Goal: Navigation & Orientation: Find specific page/section

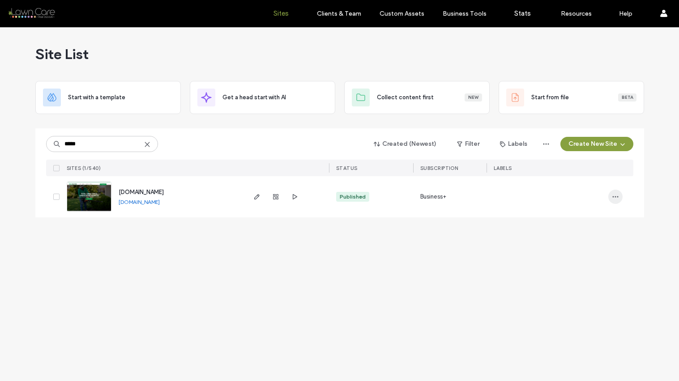
click at [613, 199] on icon "button" at bounding box center [615, 196] width 7 height 7
click at [594, 269] on span "Site Dashboard" at bounding box center [580, 271] width 42 height 9
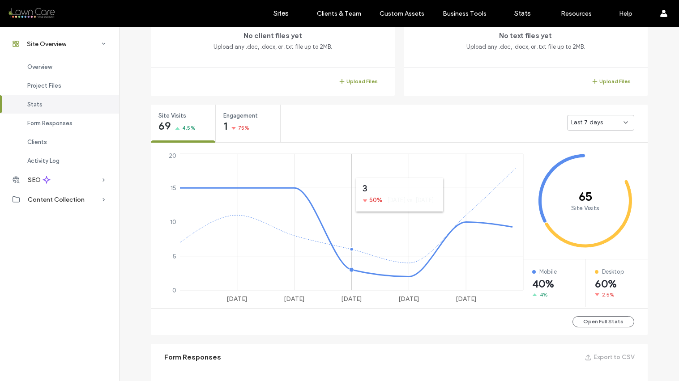
scroll to position [264, 0]
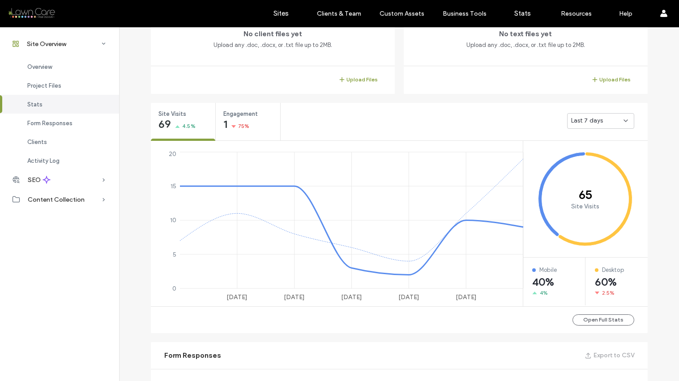
click at [588, 123] on span "Last 7 days" at bounding box center [587, 120] width 32 height 9
click at [586, 164] on span "Last 30 days" at bounding box center [586, 168] width 36 height 9
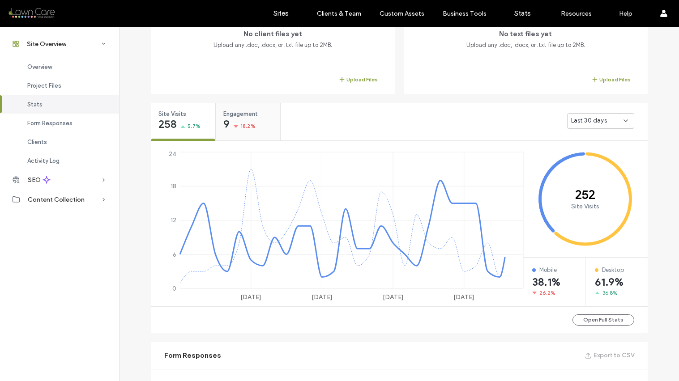
click at [240, 122] on span "18.2%" at bounding box center [247, 126] width 15 height 9
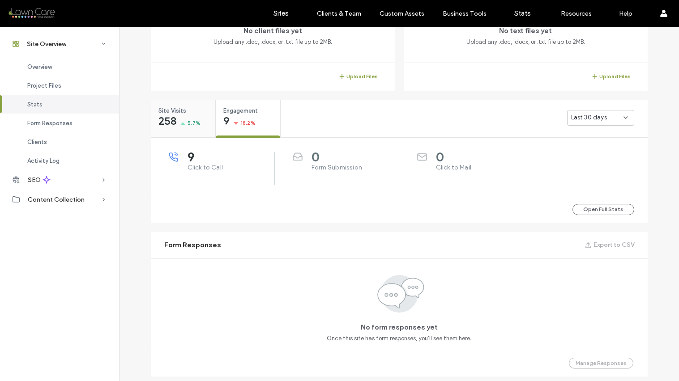
scroll to position [267, 0]
click at [175, 115] on div "Site Visits 258 5.7%" at bounding box center [183, 116] width 64 height 34
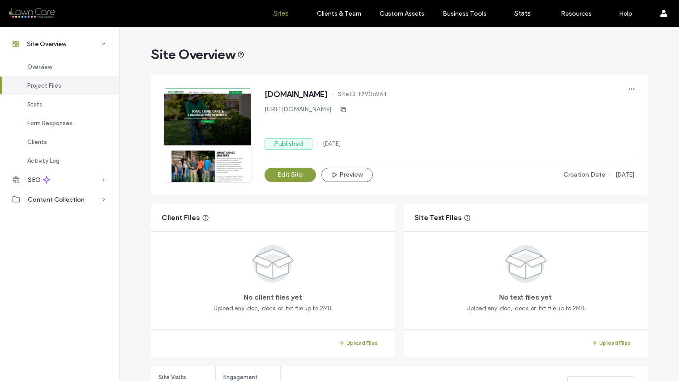
click at [277, 15] on label "Sites" at bounding box center [280, 13] width 15 height 8
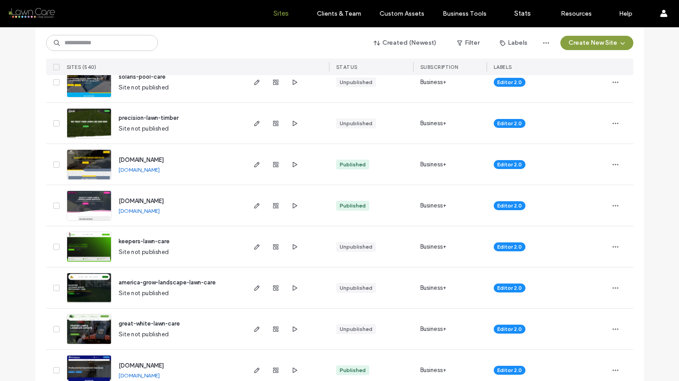
scroll to position [446, 0]
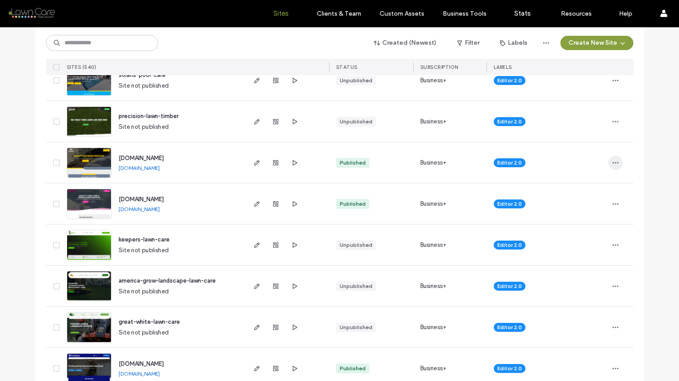
click at [612, 162] on icon "button" at bounding box center [615, 162] width 7 height 7
click at [582, 252] on span "Site Dashboard" at bounding box center [577, 254] width 42 height 9
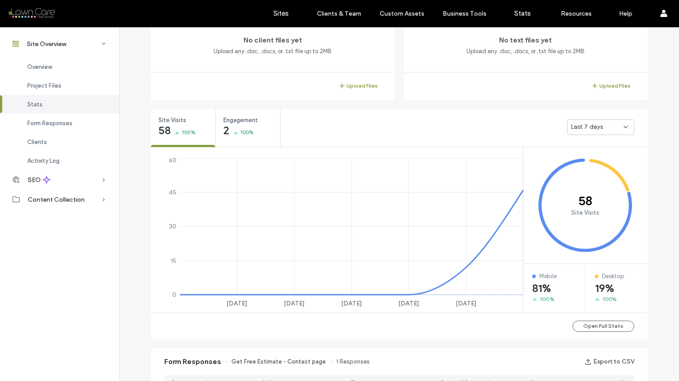
scroll to position [248, 0]
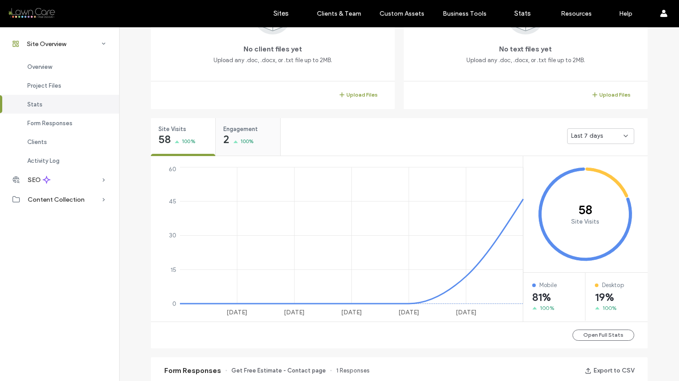
click at [235, 141] on div "2 100%" at bounding box center [238, 140] width 31 height 11
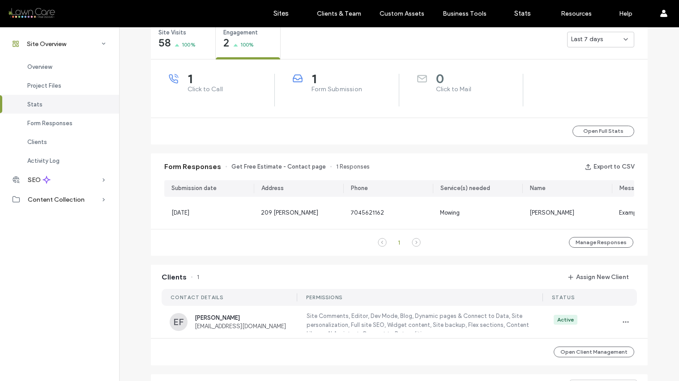
scroll to position [356, 0]
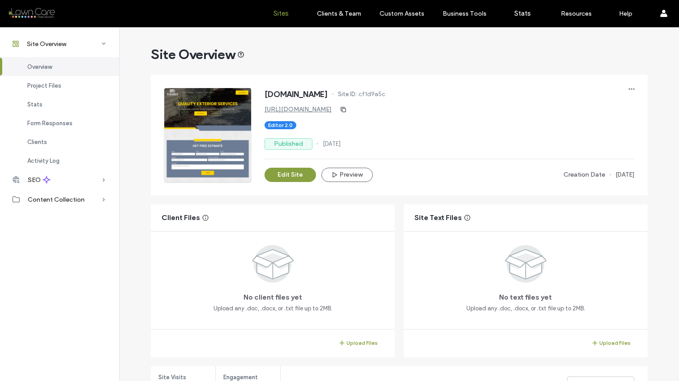
click at [280, 17] on label "Sites" at bounding box center [280, 13] width 15 height 8
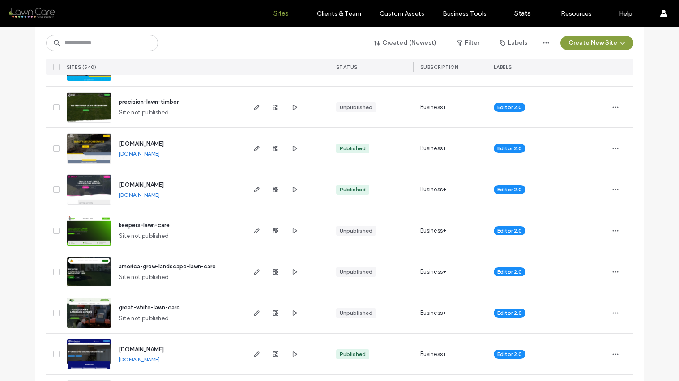
scroll to position [491, 0]
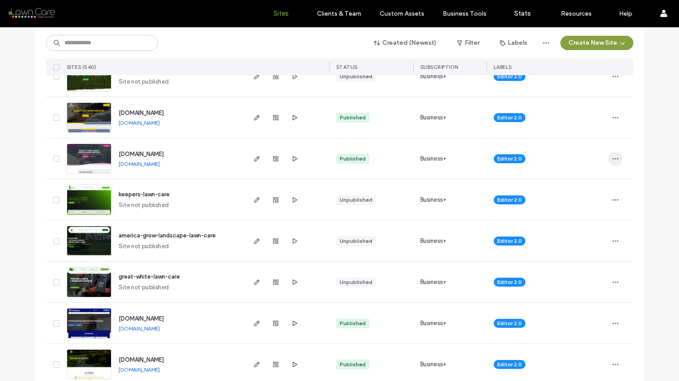
click at [612, 158] on icon "button" at bounding box center [615, 158] width 7 height 7
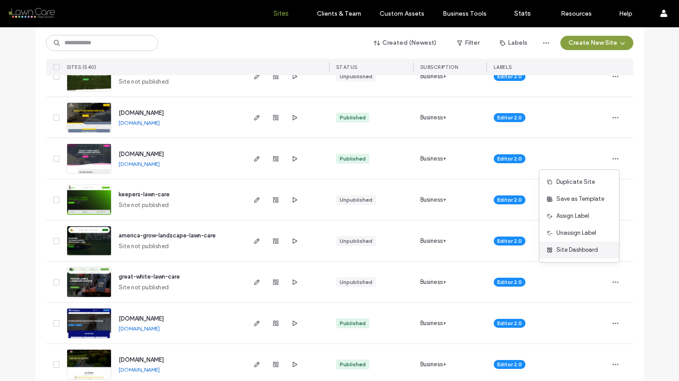
click at [585, 248] on span "Site Dashboard" at bounding box center [577, 250] width 42 height 9
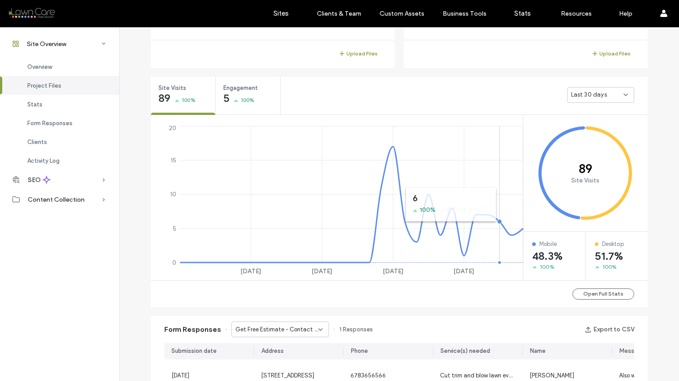
scroll to position [291, 0]
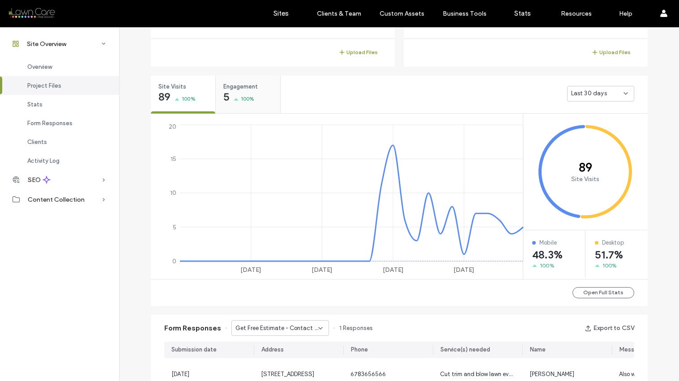
click at [232, 96] on div "5 100%" at bounding box center [238, 98] width 31 height 11
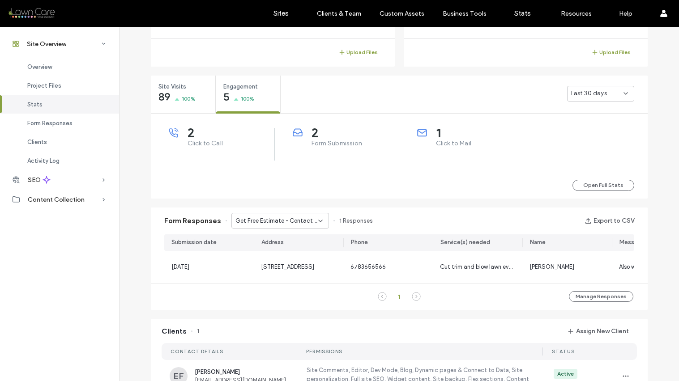
scroll to position [293, 0]
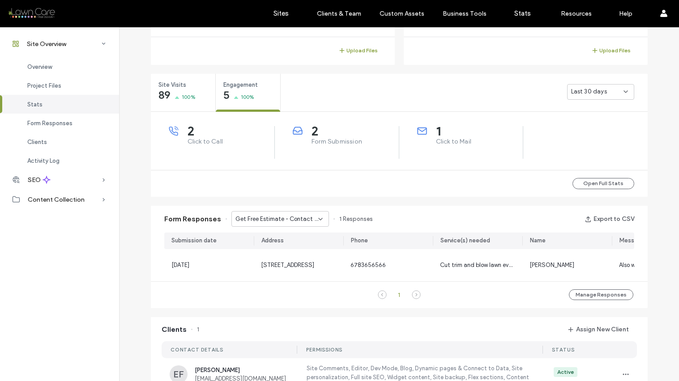
click at [317, 216] on icon at bounding box center [320, 219] width 7 height 7
click at [299, 253] on span "Get Free Estimate - Home page" at bounding box center [273, 250] width 85 height 9
click at [317, 217] on icon at bounding box center [320, 219] width 7 height 7
click at [308, 227] on div "Get Free Estimate - Contact page" at bounding box center [275, 235] width 97 height 16
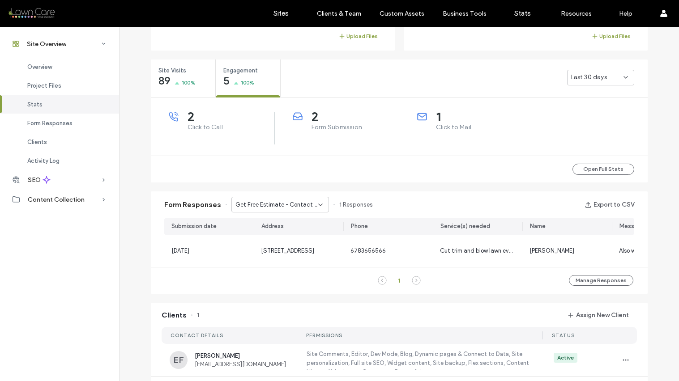
scroll to position [0, 157]
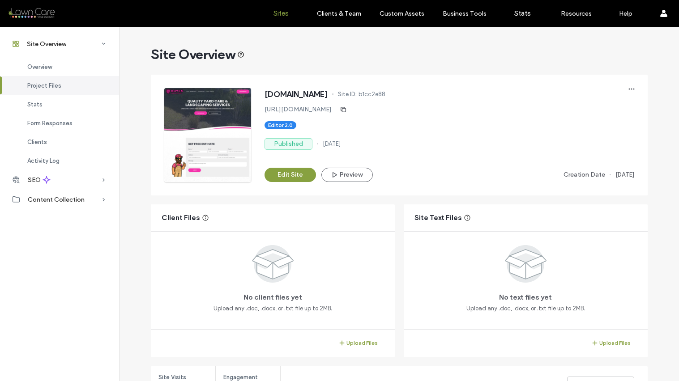
click at [274, 14] on label "Sites" at bounding box center [280, 13] width 15 height 8
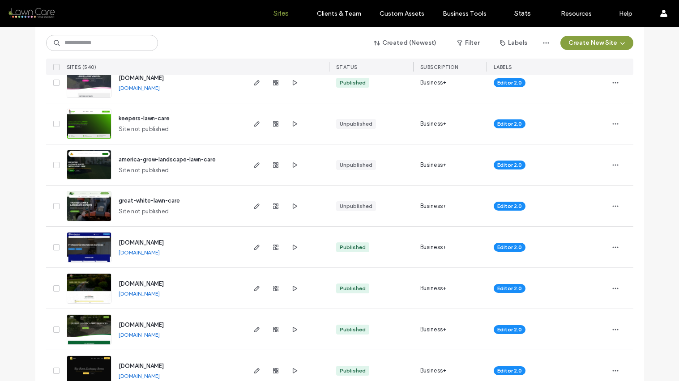
scroll to position [592, 0]
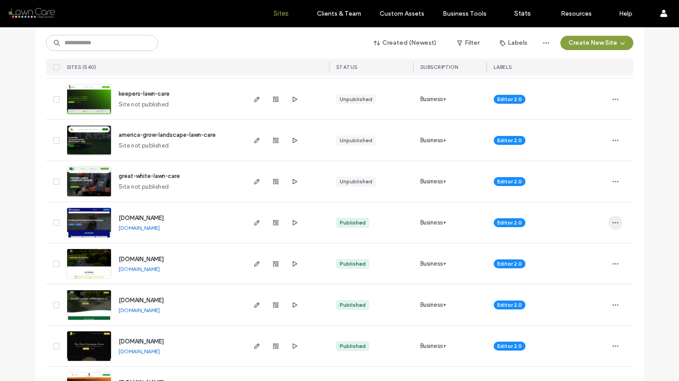
click at [612, 222] on icon "button" at bounding box center [615, 222] width 7 height 7
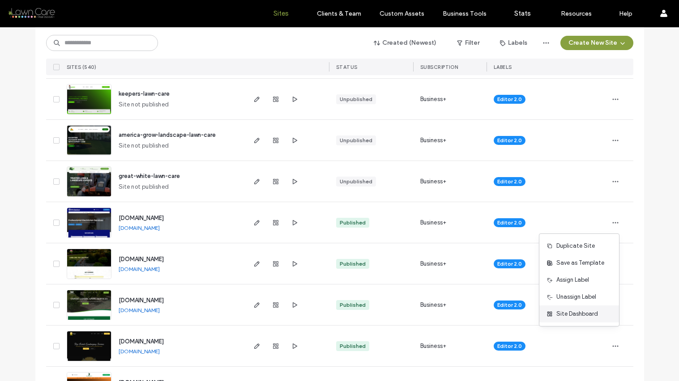
click at [570, 316] on span "Site Dashboard" at bounding box center [577, 314] width 42 height 9
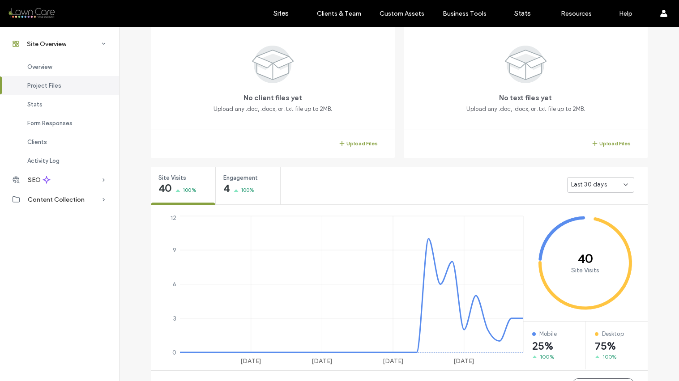
scroll to position [228, 0]
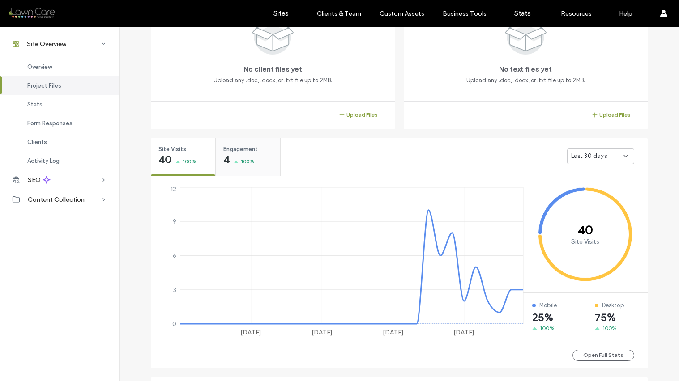
click at [249, 160] on span "100%" at bounding box center [248, 161] width 14 height 9
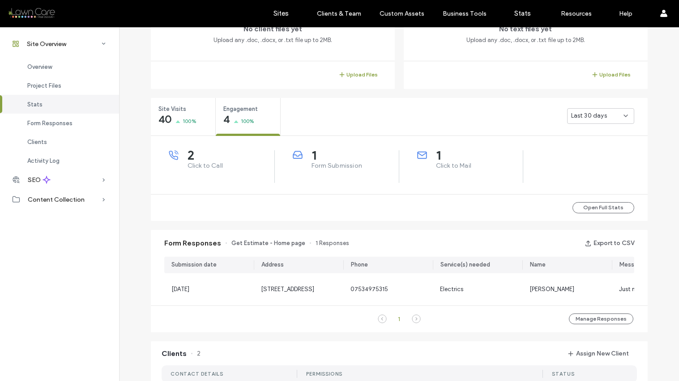
scroll to position [271, 0]
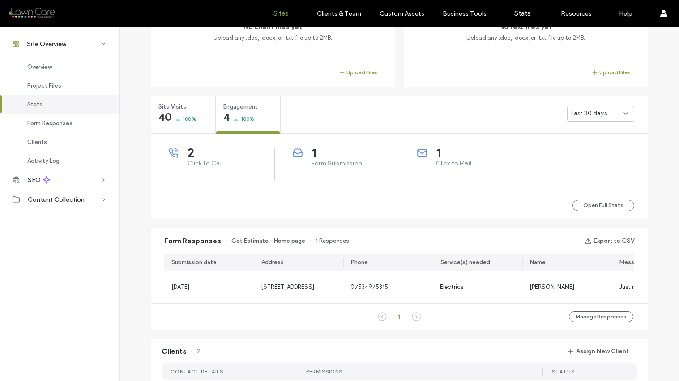
click at [278, 14] on label "Sites" at bounding box center [280, 13] width 15 height 8
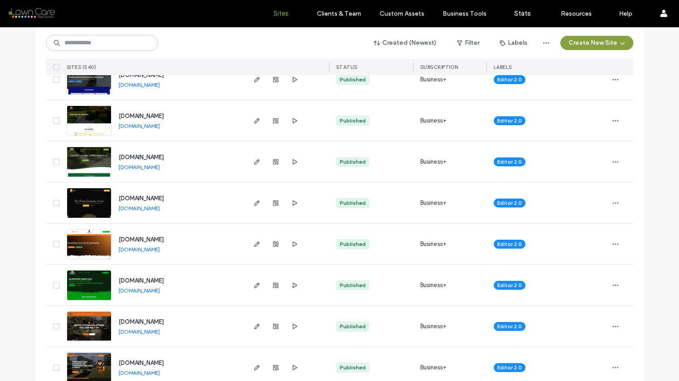
scroll to position [736, 0]
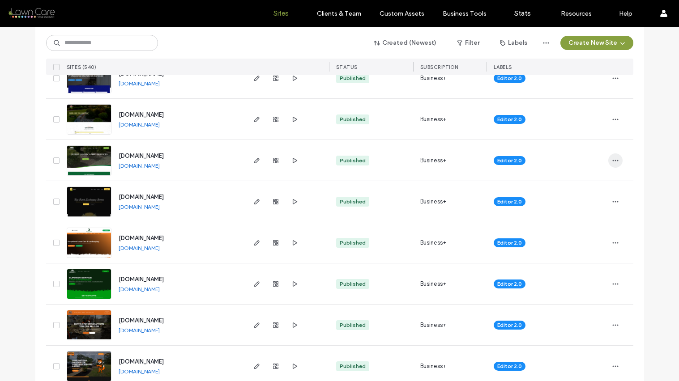
click at [613, 162] on icon "button" at bounding box center [615, 160] width 7 height 7
click at [570, 253] on span "Site Dashboard" at bounding box center [577, 252] width 42 height 9
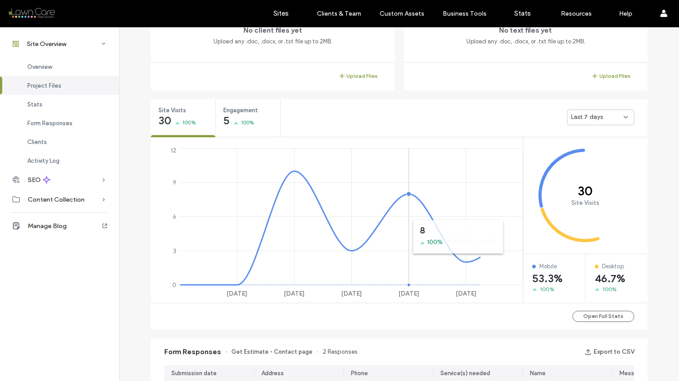
scroll to position [291, 0]
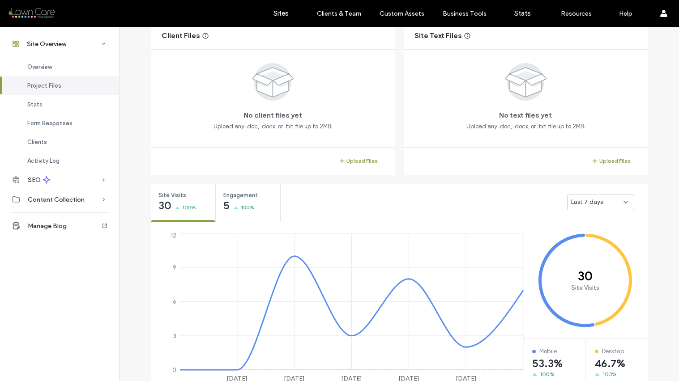
scroll to position [239, 0]
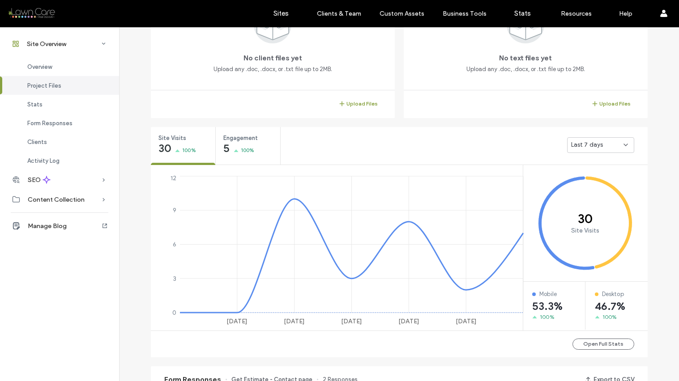
click at [598, 146] on span "Last 7 days" at bounding box center [587, 145] width 32 height 9
click at [587, 196] on span "Last 30 days" at bounding box center [586, 192] width 36 height 9
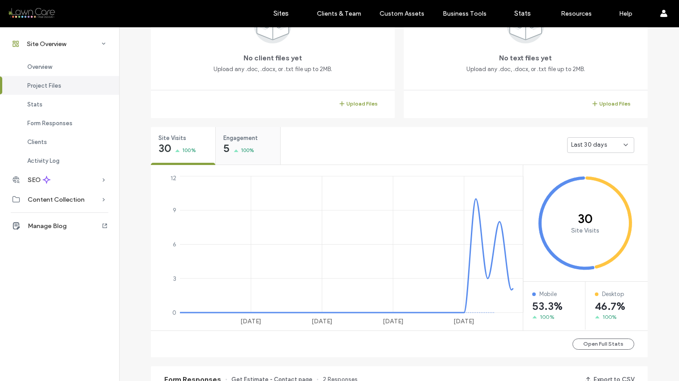
click at [227, 144] on div "5 100%" at bounding box center [238, 149] width 31 height 11
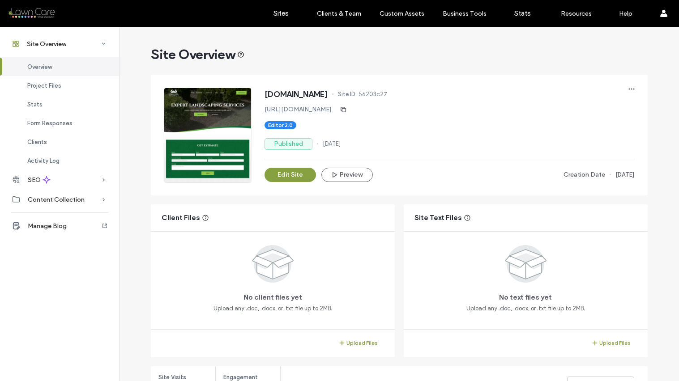
click at [303, 109] on link "[URL][DOMAIN_NAME]" at bounding box center [298, 110] width 67 height 8
click at [282, 13] on label "Sites" at bounding box center [280, 13] width 15 height 8
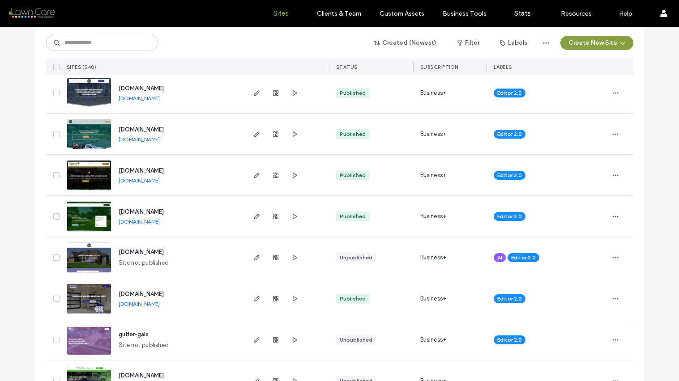
scroll to position [2533, 0]
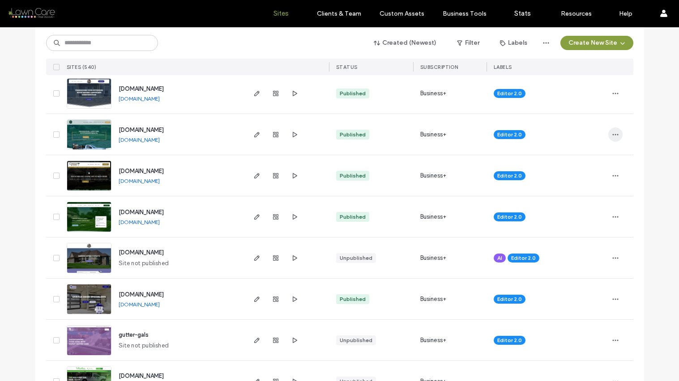
click at [615, 137] on icon "button" at bounding box center [615, 134] width 7 height 7
click at [585, 224] on span "Site Dashboard" at bounding box center [577, 226] width 42 height 9
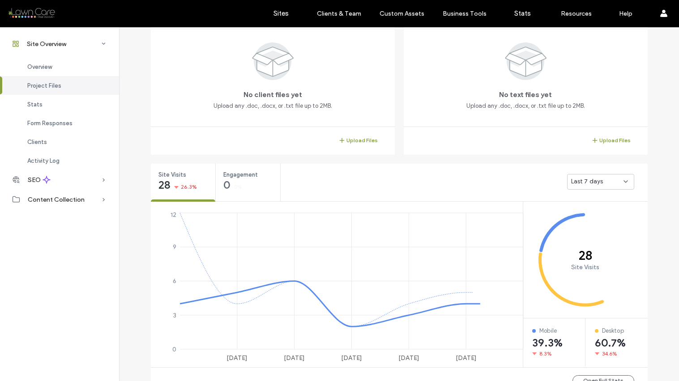
scroll to position [309, 0]
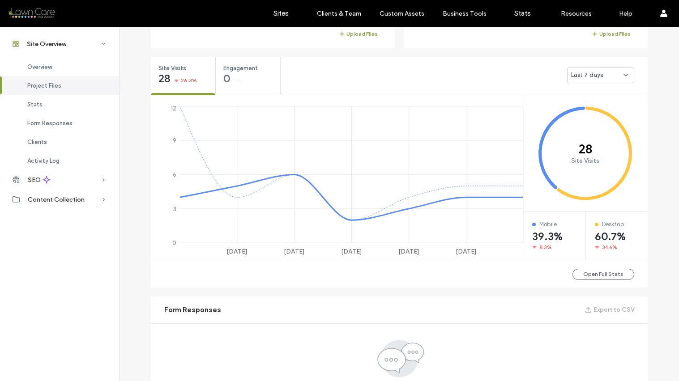
click at [585, 78] on span "Last 7 days" at bounding box center [587, 75] width 32 height 9
click at [582, 116] on div "Last 30 days" at bounding box center [597, 123] width 66 height 16
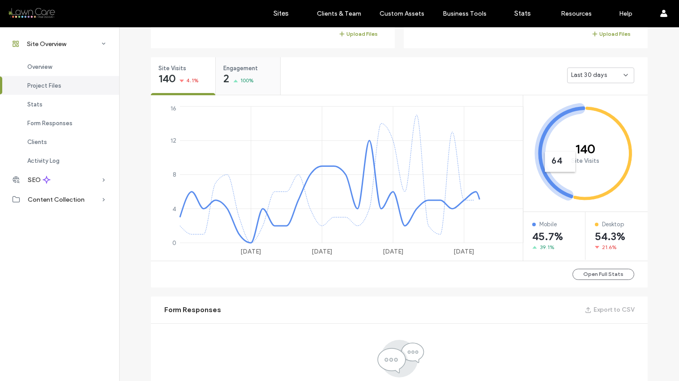
click at [249, 77] on span "100%" at bounding box center [247, 80] width 14 height 9
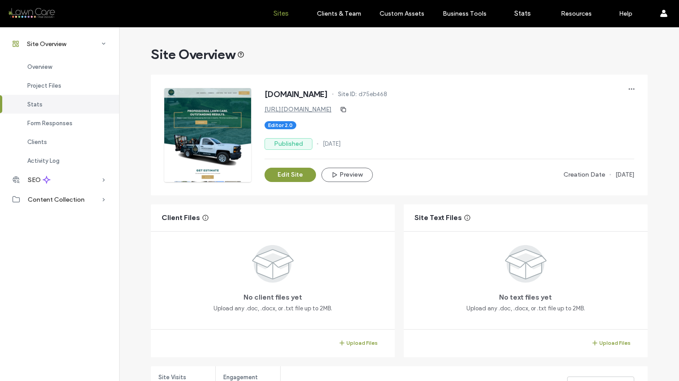
click at [285, 13] on label "Sites" at bounding box center [280, 13] width 15 height 8
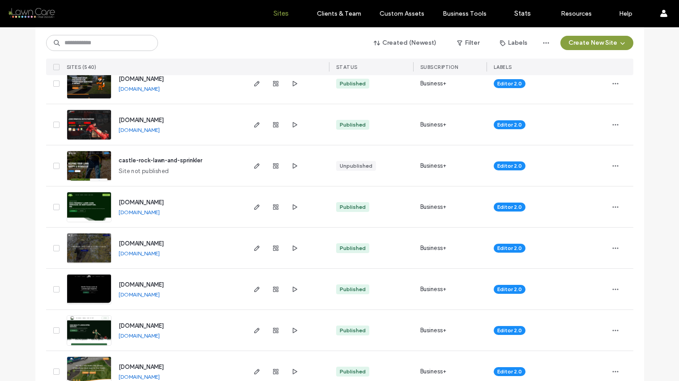
scroll to position [1465, 0]
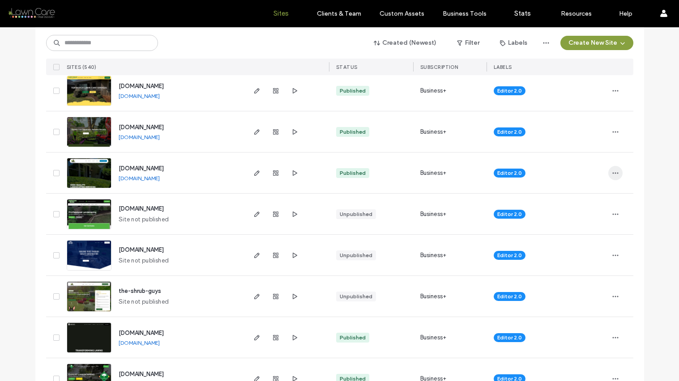
click at [612, 173] on use "button" at bounding box center [615, 172] width 6 height 1
click at [582, 262] on span "Site Dashboard" at bounding box center [577, 264] width 42 height 9
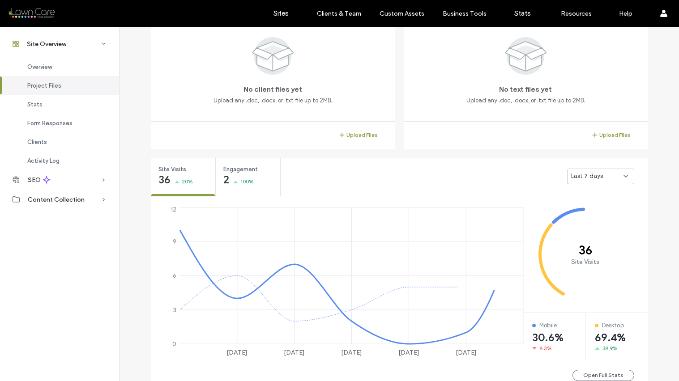
scroll to position [241, 0]
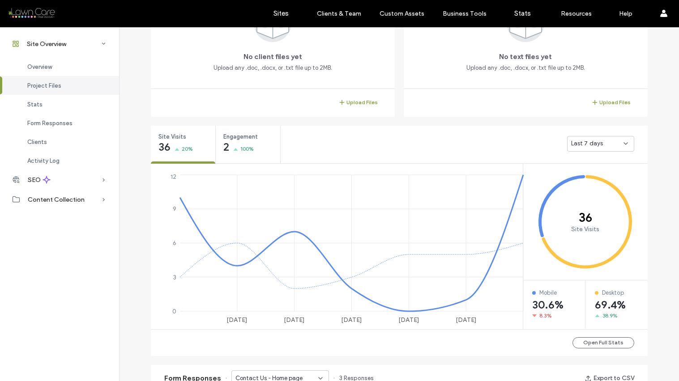
click at [583, 148] on span "Last 7 days" at bounding box center [587, 143] width 32 height 9
click at [579, 190] on span "Last 30 days" at bounding box center [586, 191] width 36 height 9
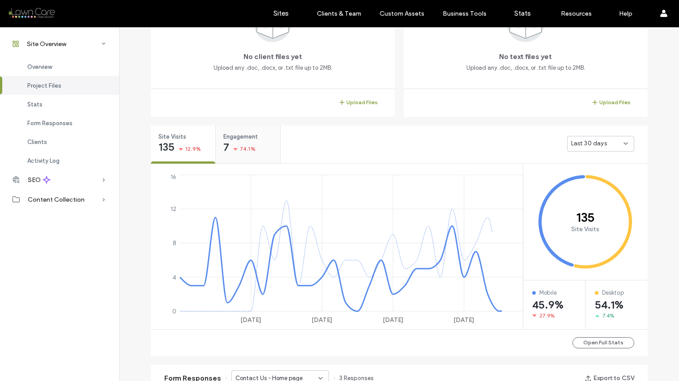
click at [247, 145] on span "74.1%" at bounding box center [248, 149] width 16 height 9
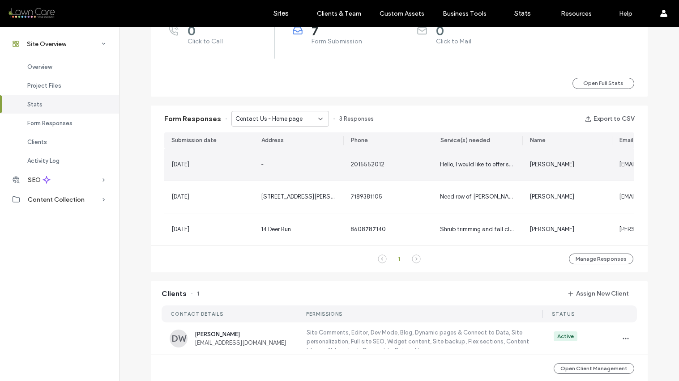
scroll to position [407, 0]
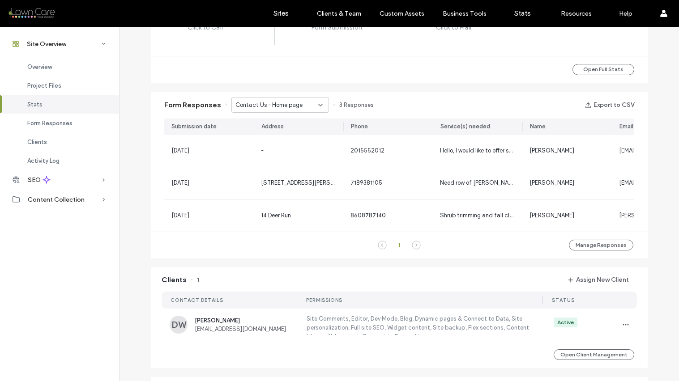
click at [317, 102] on icon at bounding box center [320, 105] width 7 height 7
click at [295, 128] on div "Contact Us - Contact page" at bounding box center [275, 136] width 97 height 16
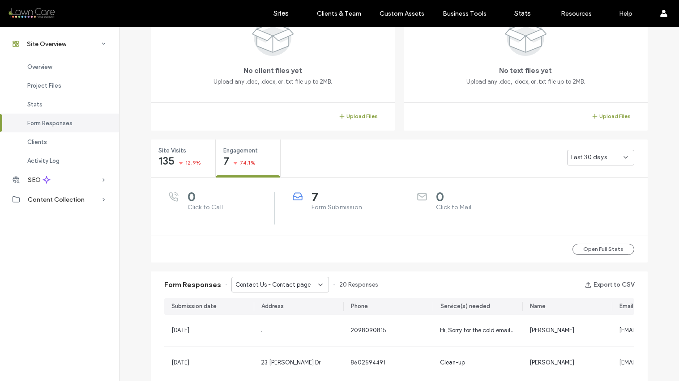
scroll to position [114, 0]
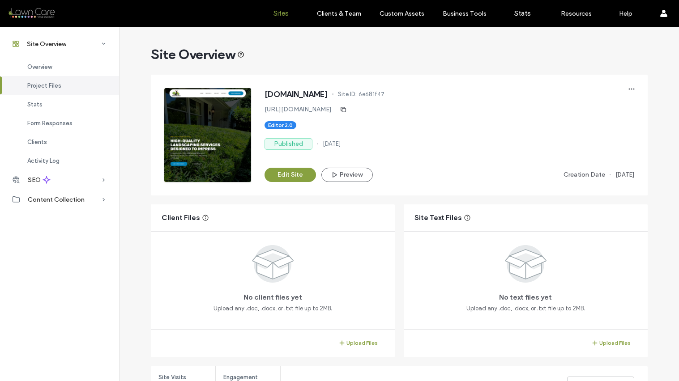
click at [280, 11] on label "Sites" at bounding box center [280, 13] width 15 height 8
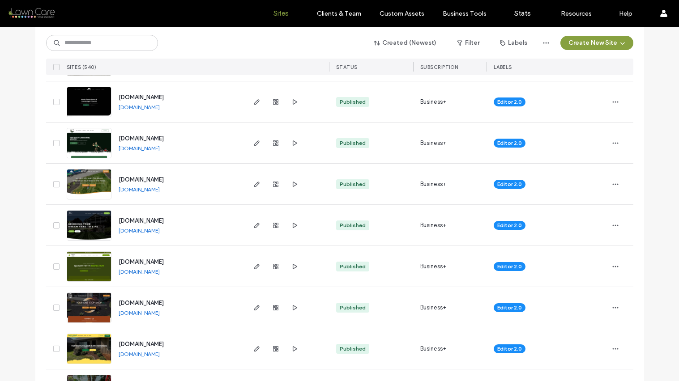
scroll to position [1263, 0]
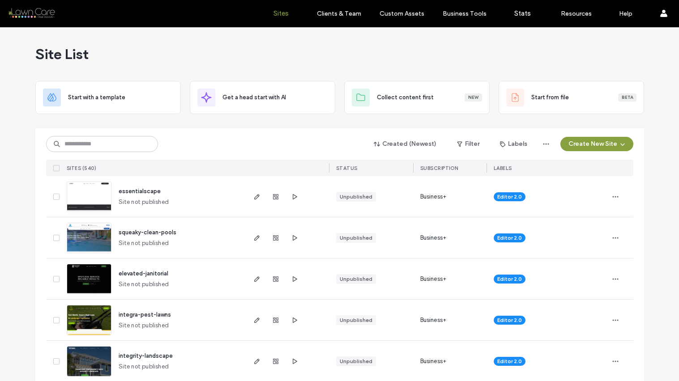
scroll to position [1263, 0]
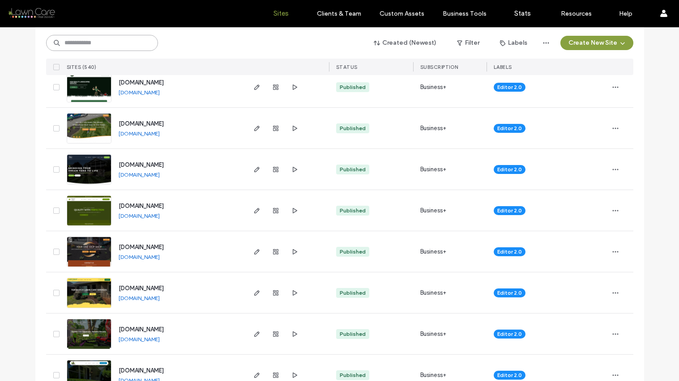
click at [104, 43] on input at bounding box center [102, 43] width 112 height 16
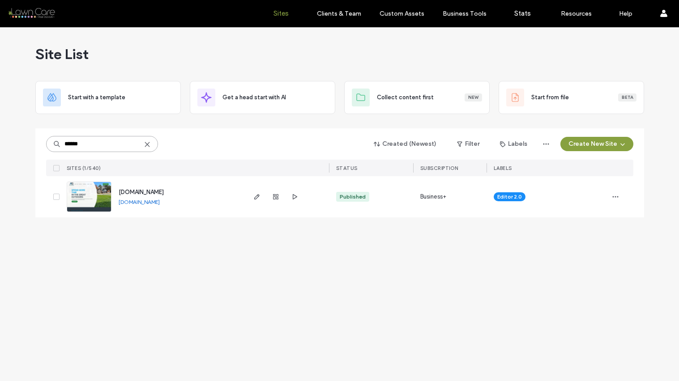
scroll to position [0, 0]
type input "******"
click at [153, 202] on link "www.ashleysspraying.com" at bounding box center [139, 202] width 41 height 7
click at [618, 195] on icon "button" at bounding box center [615, 196] width 7 height 7
click at [583, 286] on span "Site Dashboard" at bounding box center [580, 288] width 42 height 9
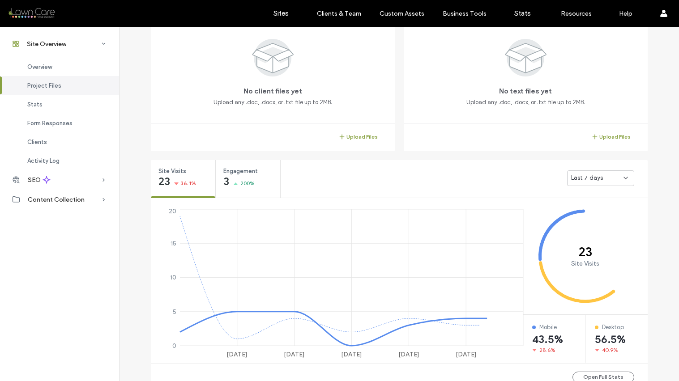
scroll to position [207, 0]
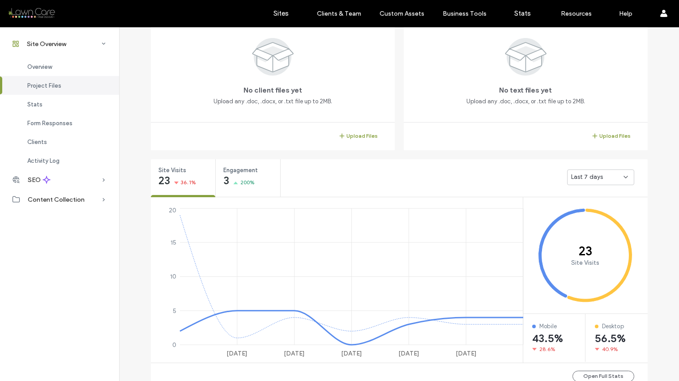
click at [584, 177] on span "Last 7 days" at bounding box center [587, 177] width 32 height 9
click at [582, 219] on div "Last 30 days" at bounding box center [597, 225] width 66 height 16
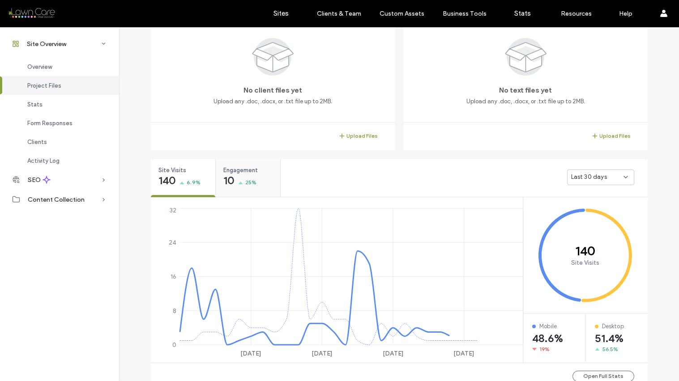
click at [239, 179] on div "10 25%" at bounding box center [240, 181] width 34 height 11
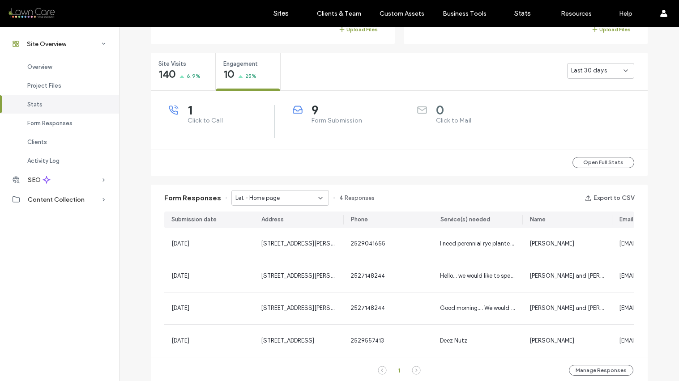
scroll to position [315, 0]
click at [317, 197] on icon at bounding box center [320, 197] width 7 height 7
click at [276, 222] on div "Let - Contact page" at bounding box center [275, 229] width 97 height 16
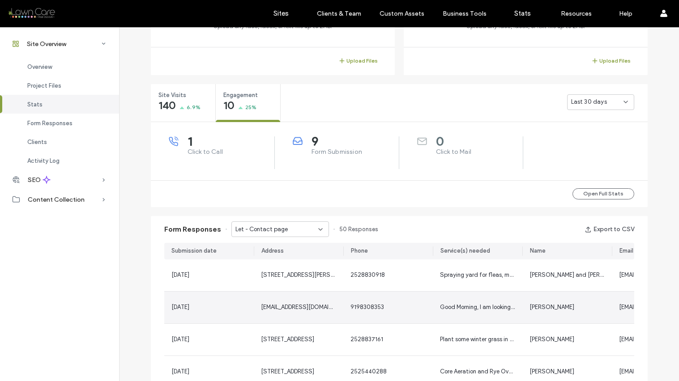
scroll to position [282, 0]
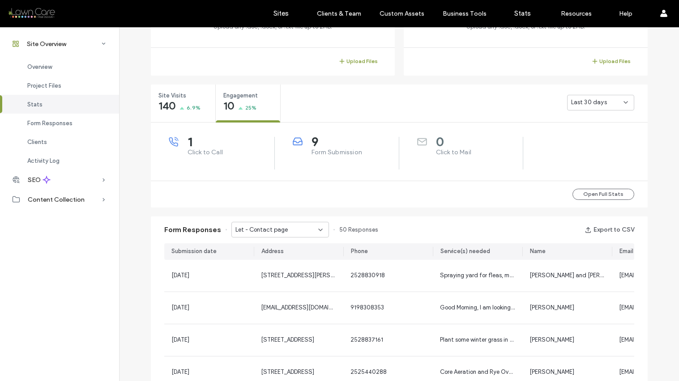
click at [317, 229] on icon at bounding box center [320, 229] width 7 height 7
click at [291, 244] on div "Let - Home page" at bounding box center [275, 246] width 97 height 16
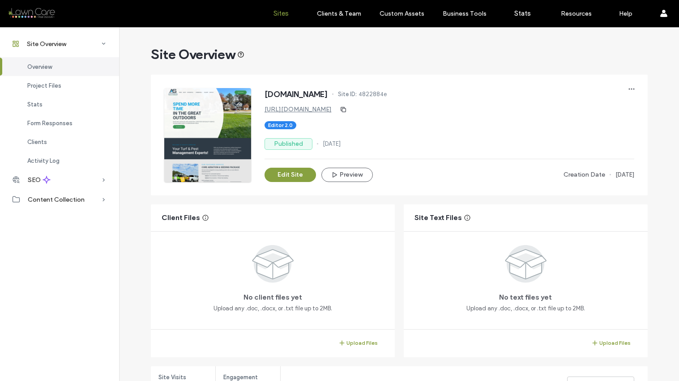
click at [280, 10] on label "Sites" at bounding box center [280, 13] width 15 height 8
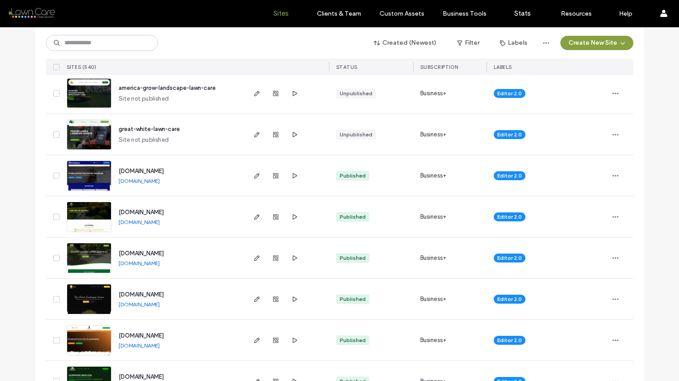
scroll to position [643, 0]
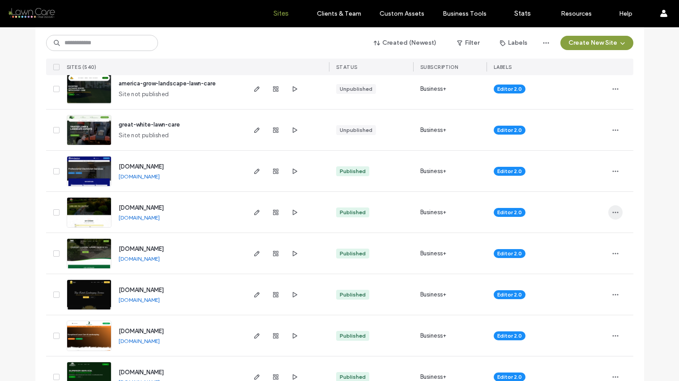
click at [613, 211] on icon "button" at bounding box center [615, 212] width 7 height 7
click at [581, 300] on span "Site Dashboard" at bounding box center [577, 303] width 42 height 9
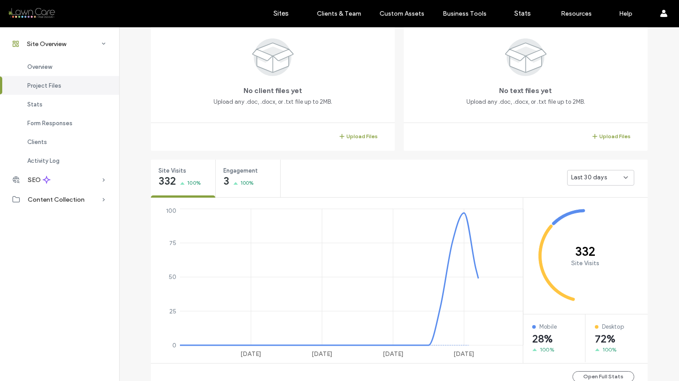
scroll to position [210, 0]
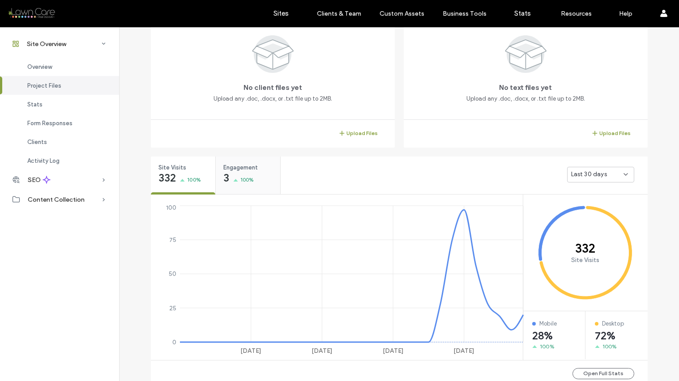
click at [251, 172] on div "Engagement 3 100%" at bounding box center [248, 174] width 64 height 34
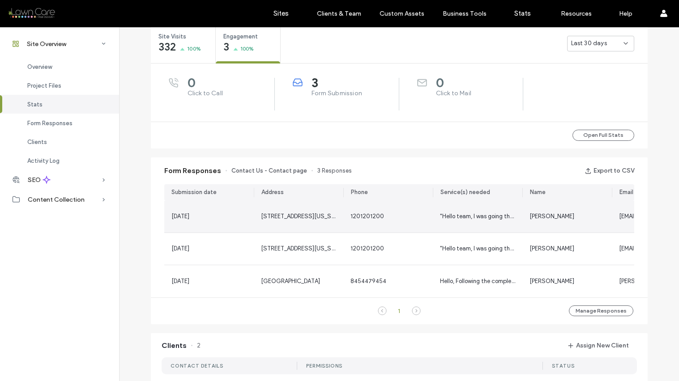
scroll to position [344, 0]
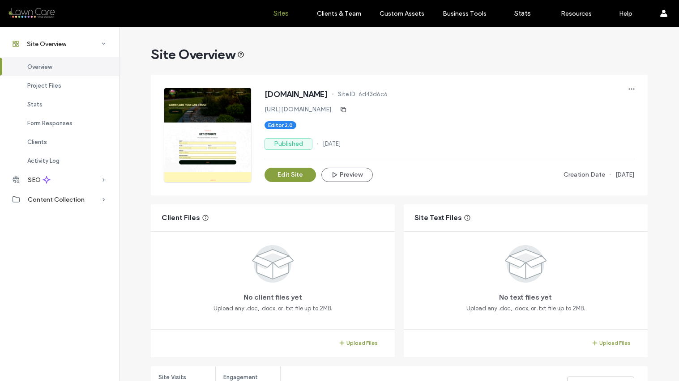
click at [281, 15] on label "Sites" at bounding box center [280, 13] width 15 height 8
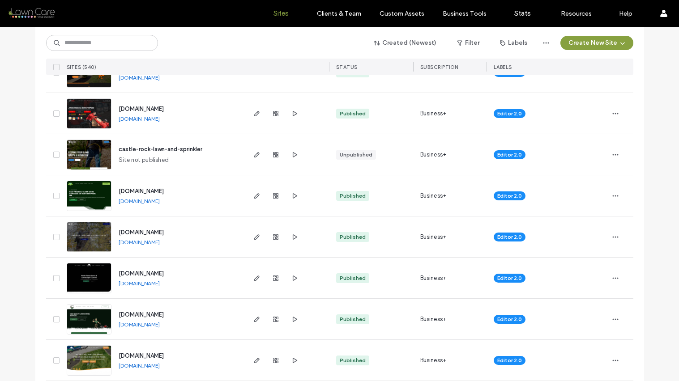
scroll to position [1038, 0]
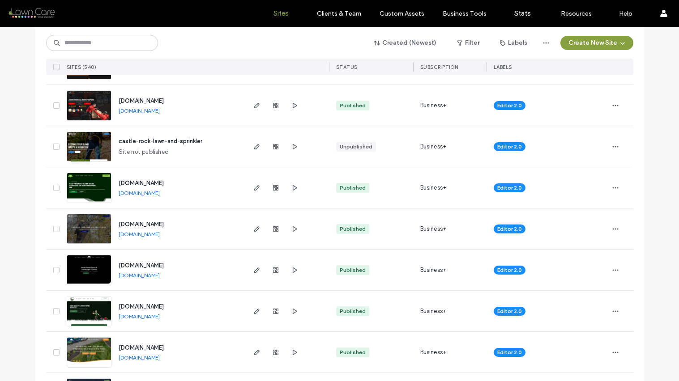
click at [160, 192] on link "[DOMAIN_NAME]" at bounding box center [139, 193] width 41 height 7
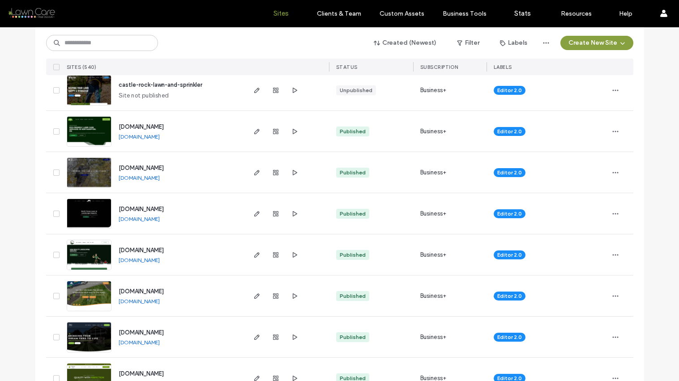
scroll to position [1118, 0]
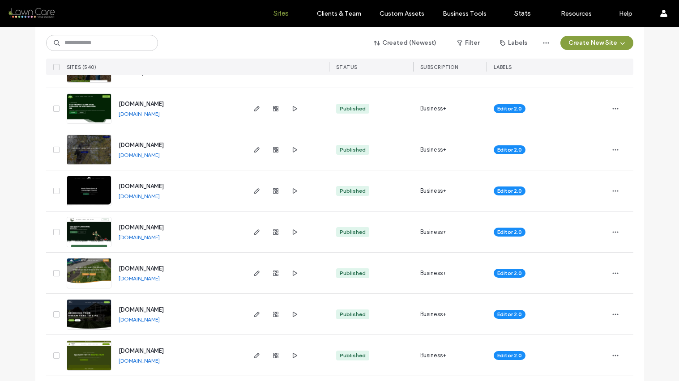
click at [154, 196] on link "[DOMAIN_NAME]" at bounding box center [139, 196] width 41 height 7
click at [612, 189] on icon "button" at bounding box center [615, 191] width 7 height 7
click at [581, 280] on span "Site Dashboard" at bounding box center [577, 282] width 42 height 9
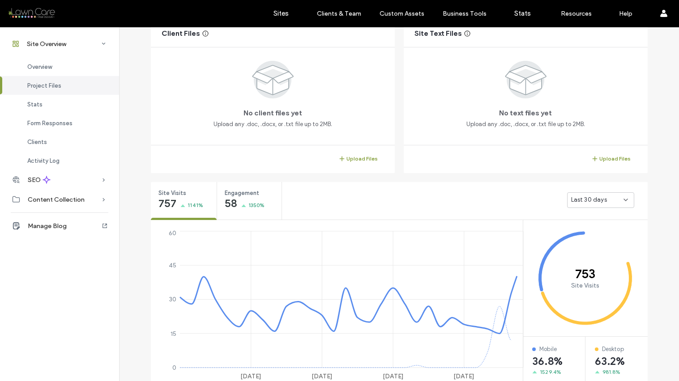
scroll to position [186, 0]
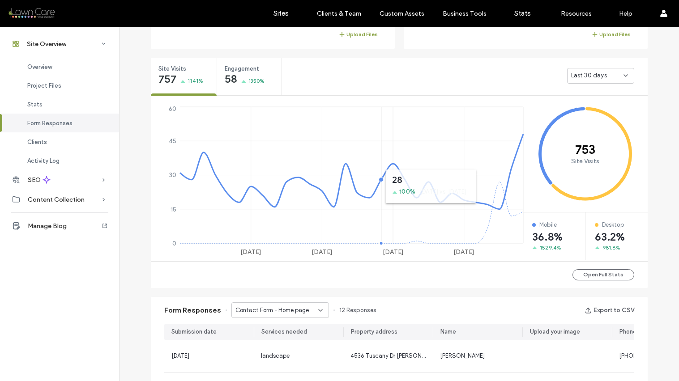
scroll to position [292, 0]
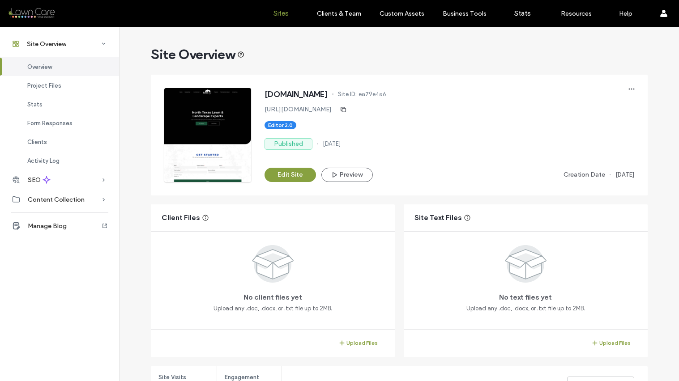
click at [289, 17] on link "Sites" at bounding box center [280, 13] width 53 height 27
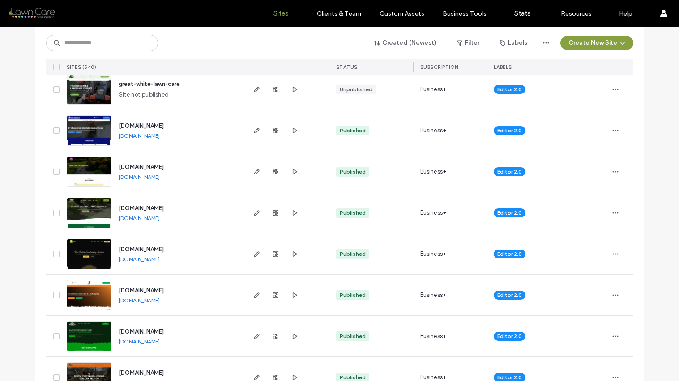
scroll to position [685, 0]
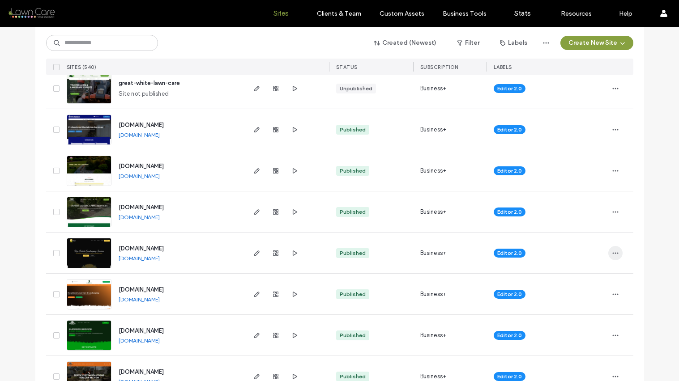
click at [612, 255] on icon "button" at bounding box center [615, 253] width 7 height 7
click at [582, 346] on span "Site Dashboard" at bounding box center [577, 344] width 42 height 9
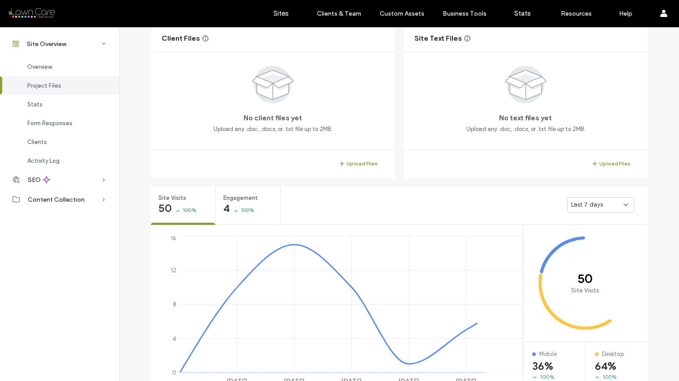
scroll to position [184, 0]
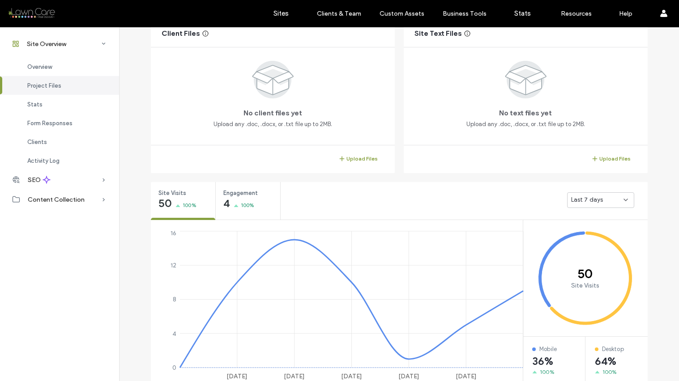
click at [592, 203] on span "Last 7 days" at bounding box center [587, 200] width 32 height 9
click at [580, 248] on span "Last 30 days" at bounding box center [586, 247] width 36 height 9
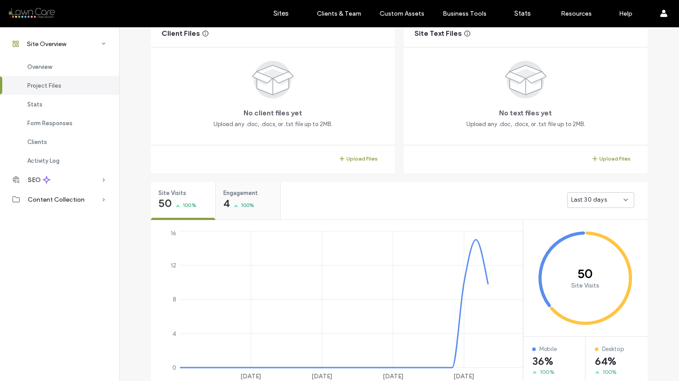
click at [253, 202] on div "Engagement 4 100%" at bounding box center [248, 199] width 64 height 34
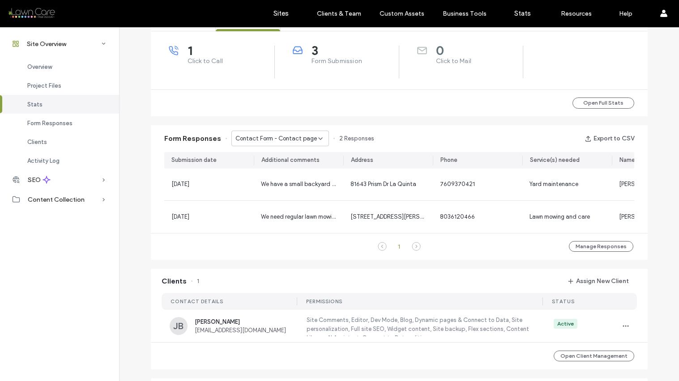
scroll to position [375, 0]
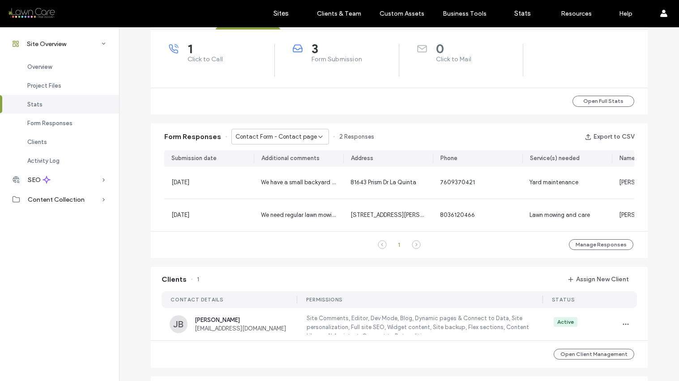
click at [317, 135] on icon at bounding box center [320, 136] width 7 height 7
click at [301, 166] on span "Contact Form - Home page" at bounding box center [267, 168] width 73 height 9
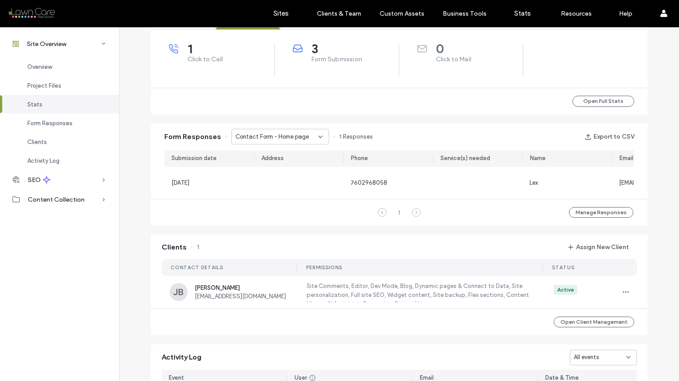
click at [319, 136] on use at bounding box center [321, 137] width 4 height 2
click at [294, 151] on span "Contact Form - Contact page" at bounding box center [271, 152] width 81 height 9
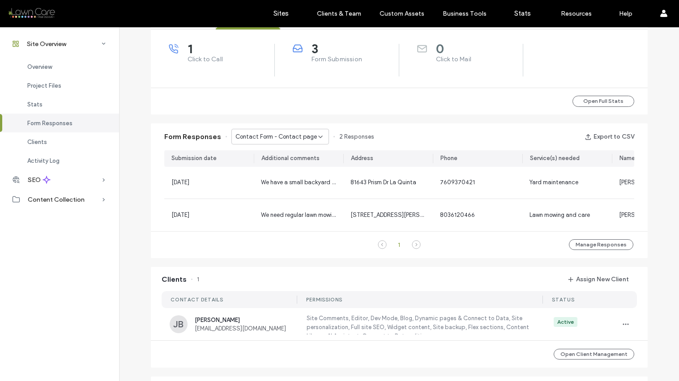
scroll to position [81, 0]
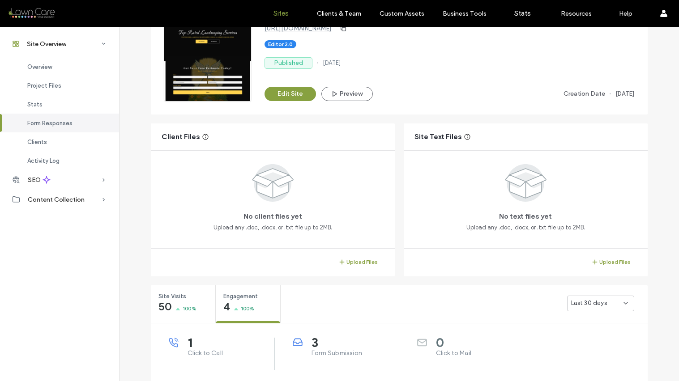
click at [281, 14] on label "Sites" at bounding box center [280, 13] width 15 height 8
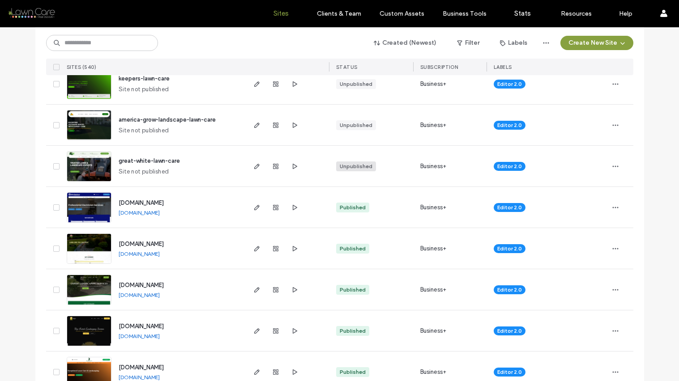
scroll to position [610, 0]
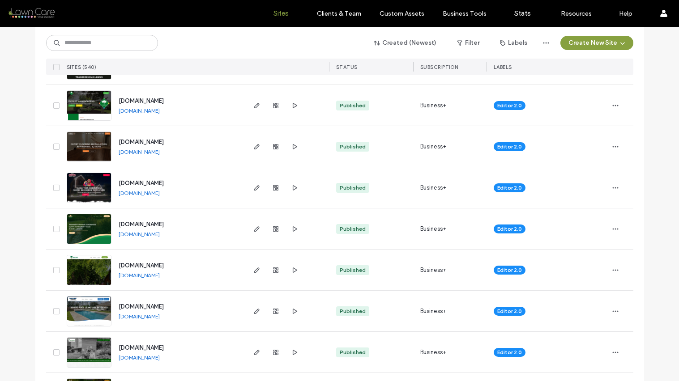
scroll to position [1905, 0]
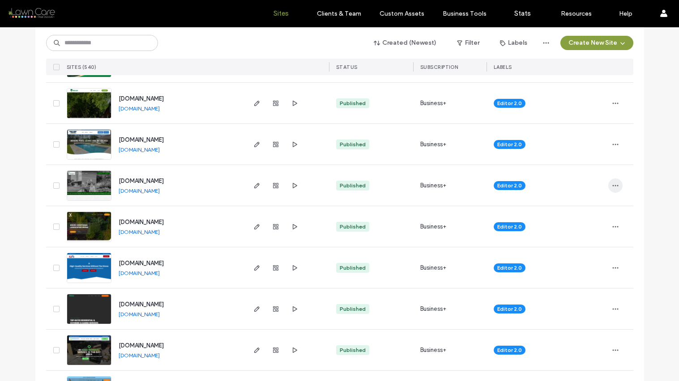
click at [617, 181] on span "button" at bounding box center [615, 186] width 14 height 14
click at [578, 278] on span "Site Dashboard" at bounding box center [577, 277] width 42 height 9
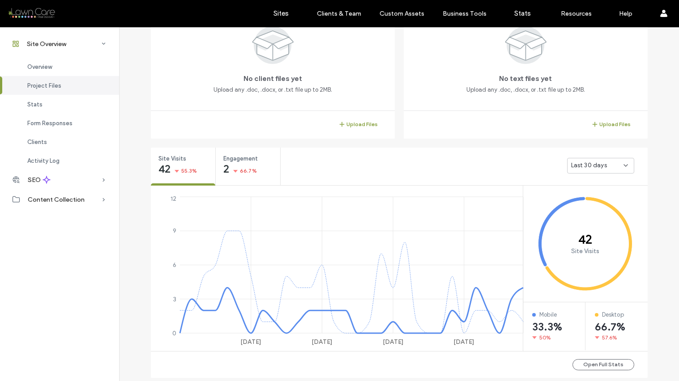
scroll to position [41, 0]
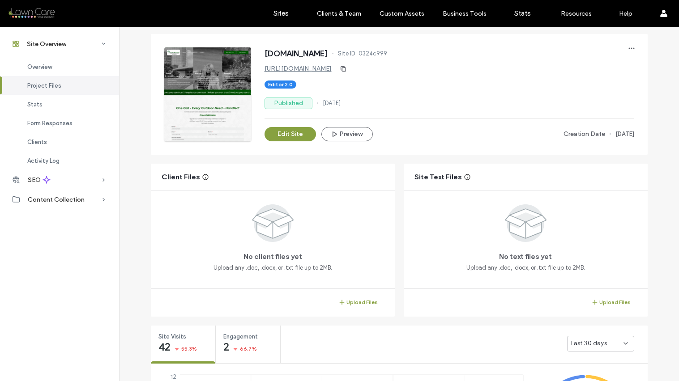
click at [309, 68] on link "https://www.aaooservices.com" at bounding box center [298, 69] width 67 height 8
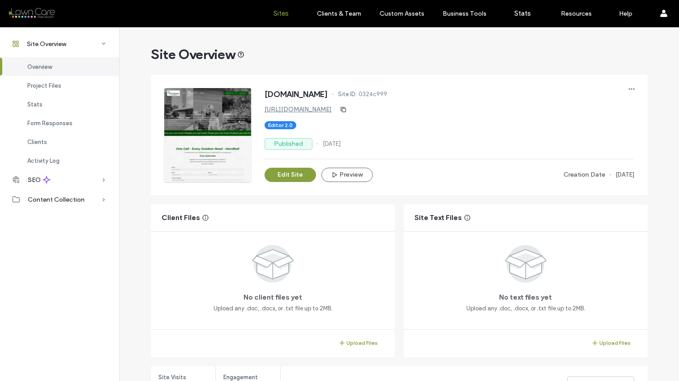
click at [281, 12] on label "Sites" at bounding box center [280, 13] width 15 height 8
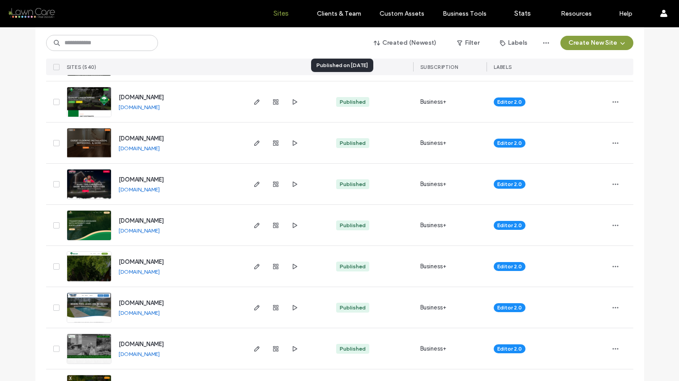
scroll to position [1862, 0]
